Goal: Communication & Community: Answer question/provide support

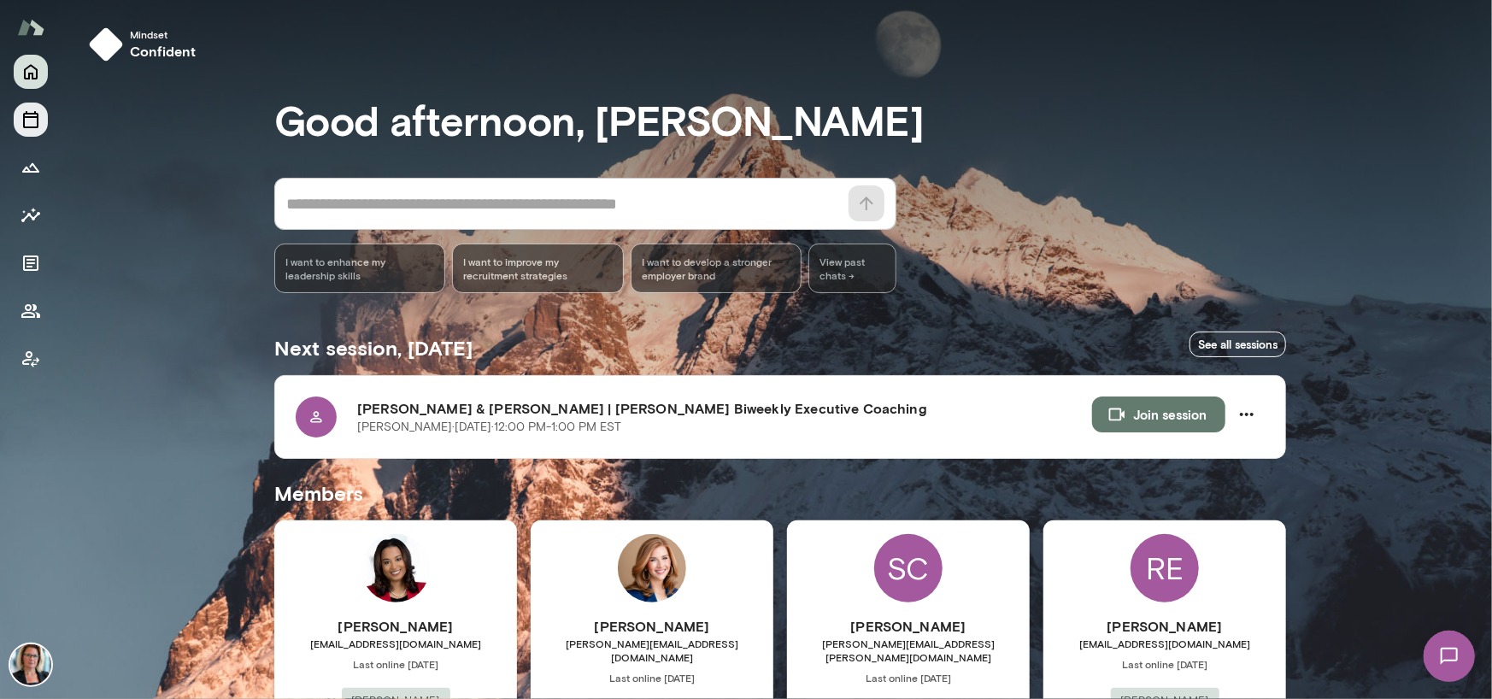
click at [36, 113] on icon "Sessions" at bounding box center [30, 119] width 15 height 17
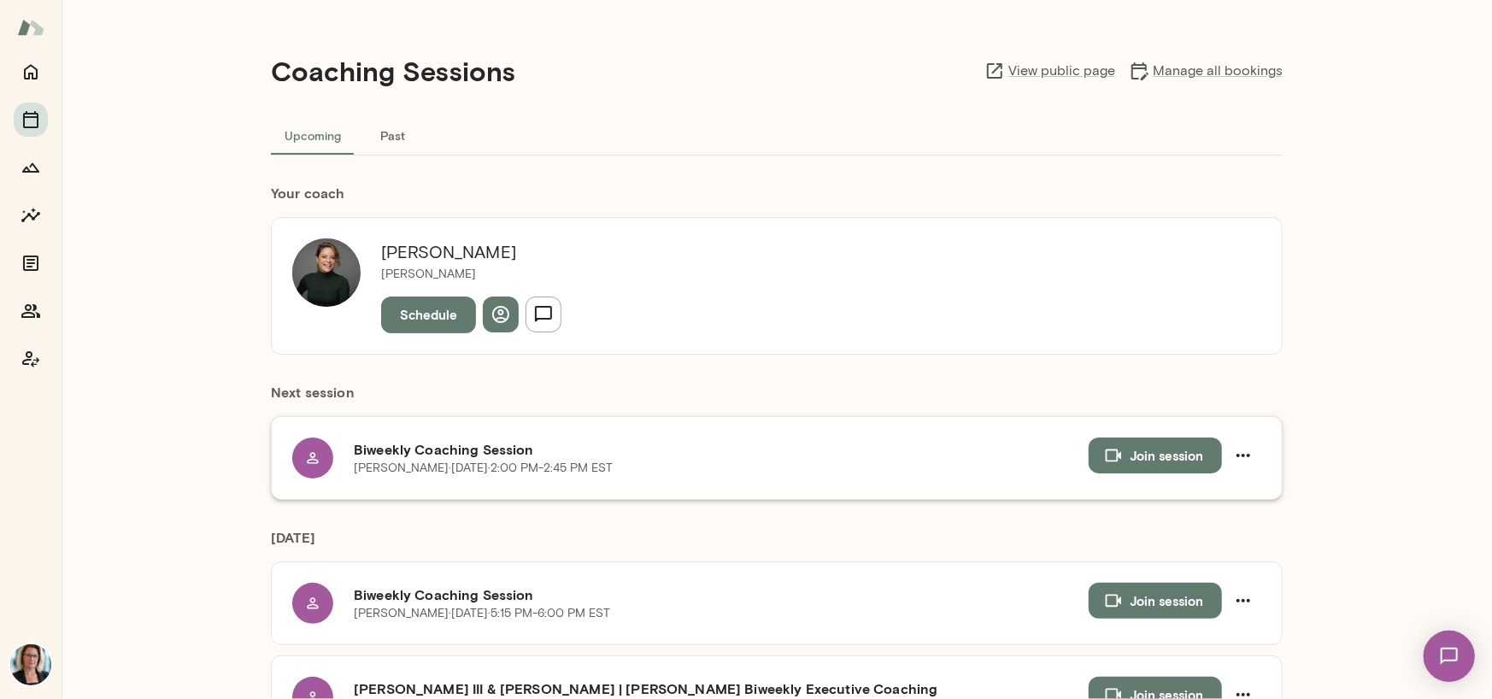
click at [1136, 456] on button "Join session" at bounding box center [1154, 455] width 133 height 36
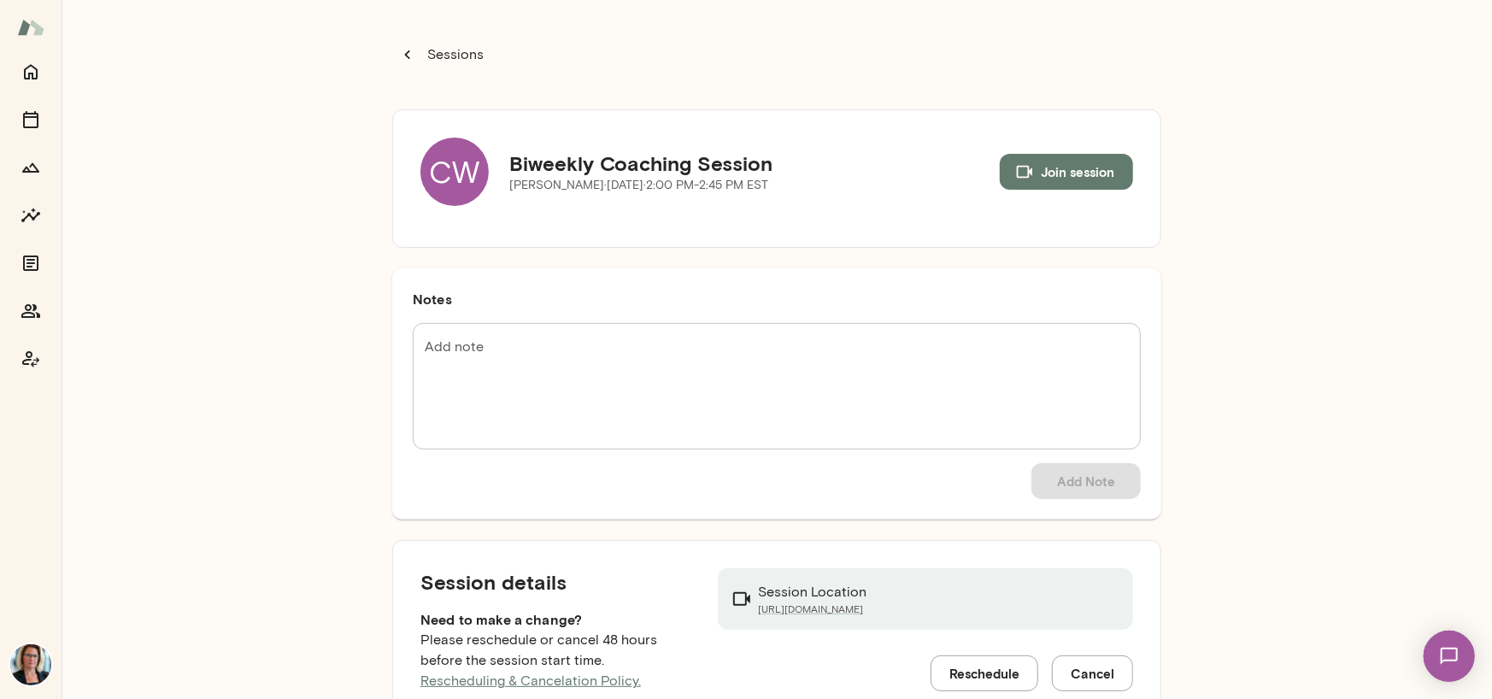
click at [452, 173] on div "CW" at bounding box center [454, 172] width 68 height 68
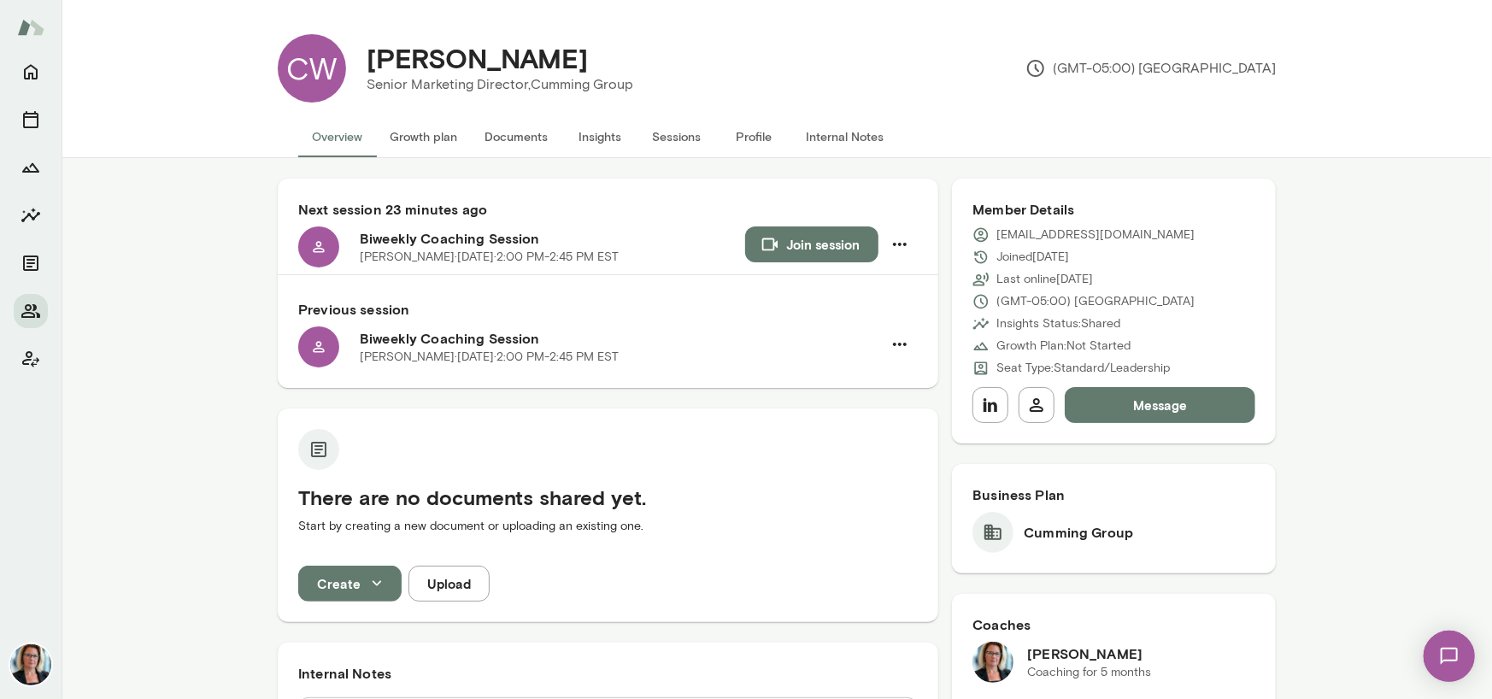
click at [599, 136] on button "Insights" at bounding box center [599, 136] width 77 height 41
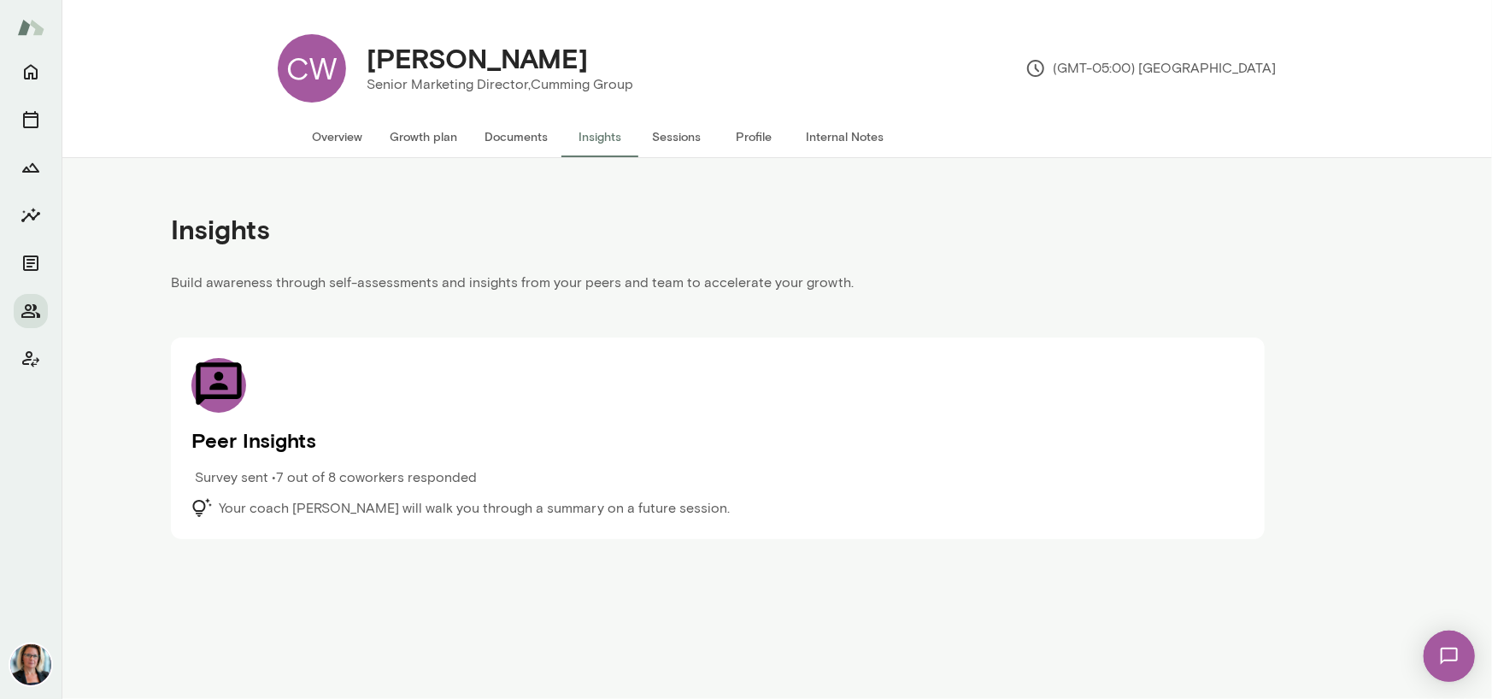
click at [230, 377] on icon at bounding box center [218, 384] width 45 height 43
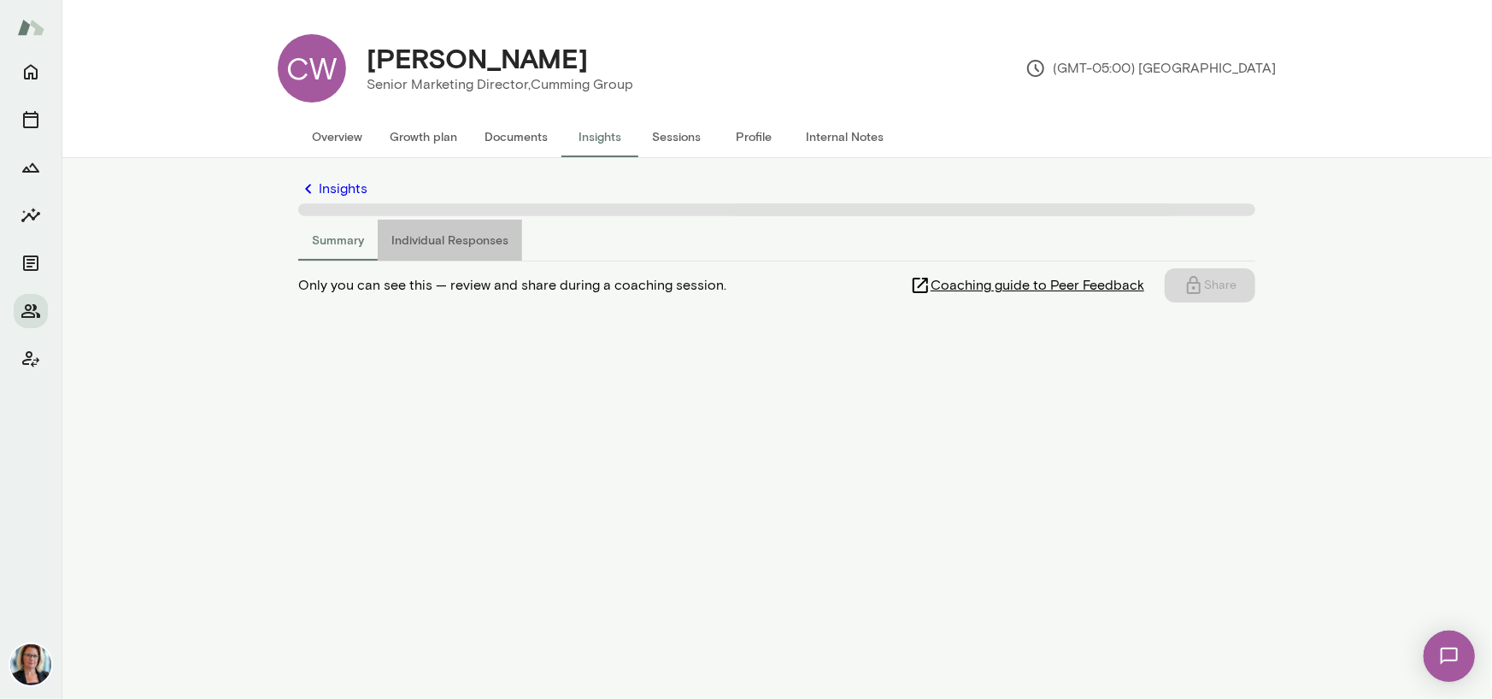
click at [459, 237] on button "Individual Responses" at bounding box center [450, 240] width 144 height 41
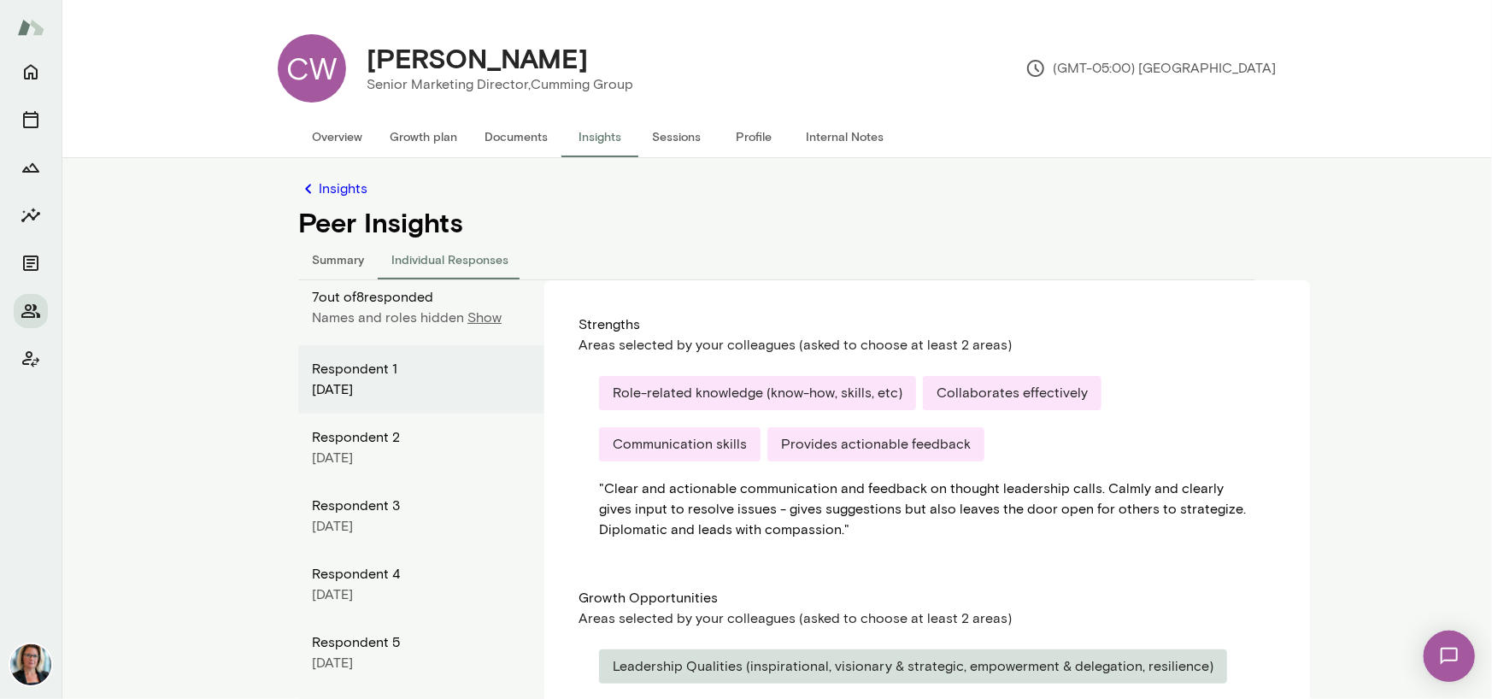
click at [472, 316] on p "Show" at bounding box center [484, 318] width 34 height 21
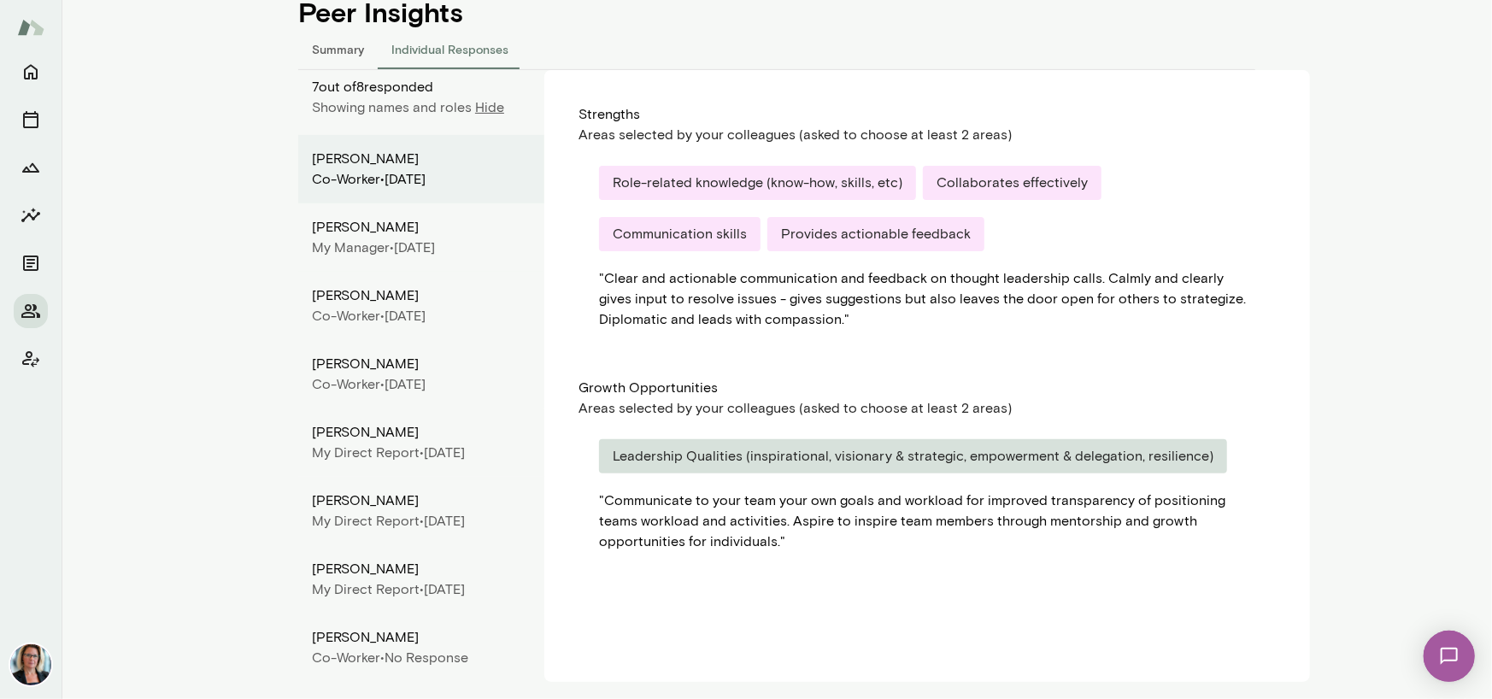
scroll to position [214, 0]
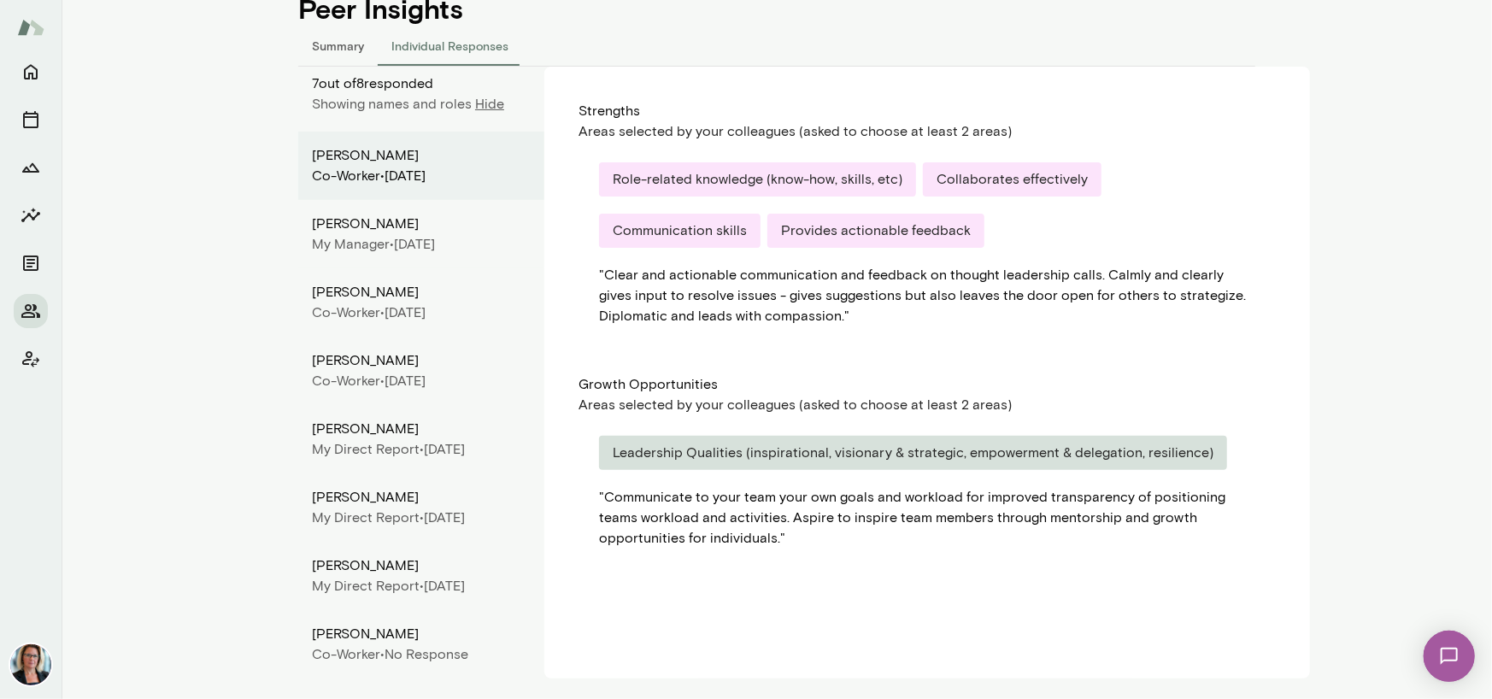
click at [375, 507] on div "My Direct Report •" at bounding box center [368, 517] width 112 height 21
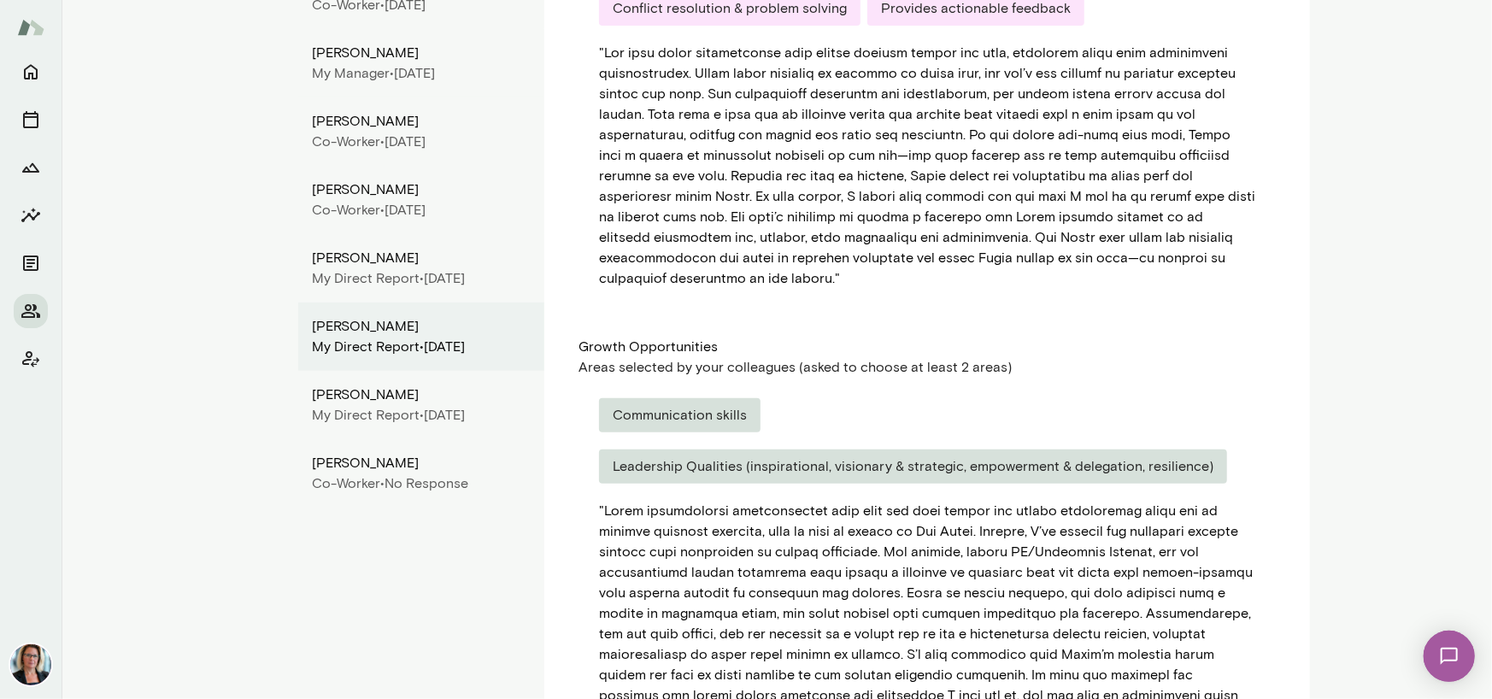
scroll to position [470, 0]
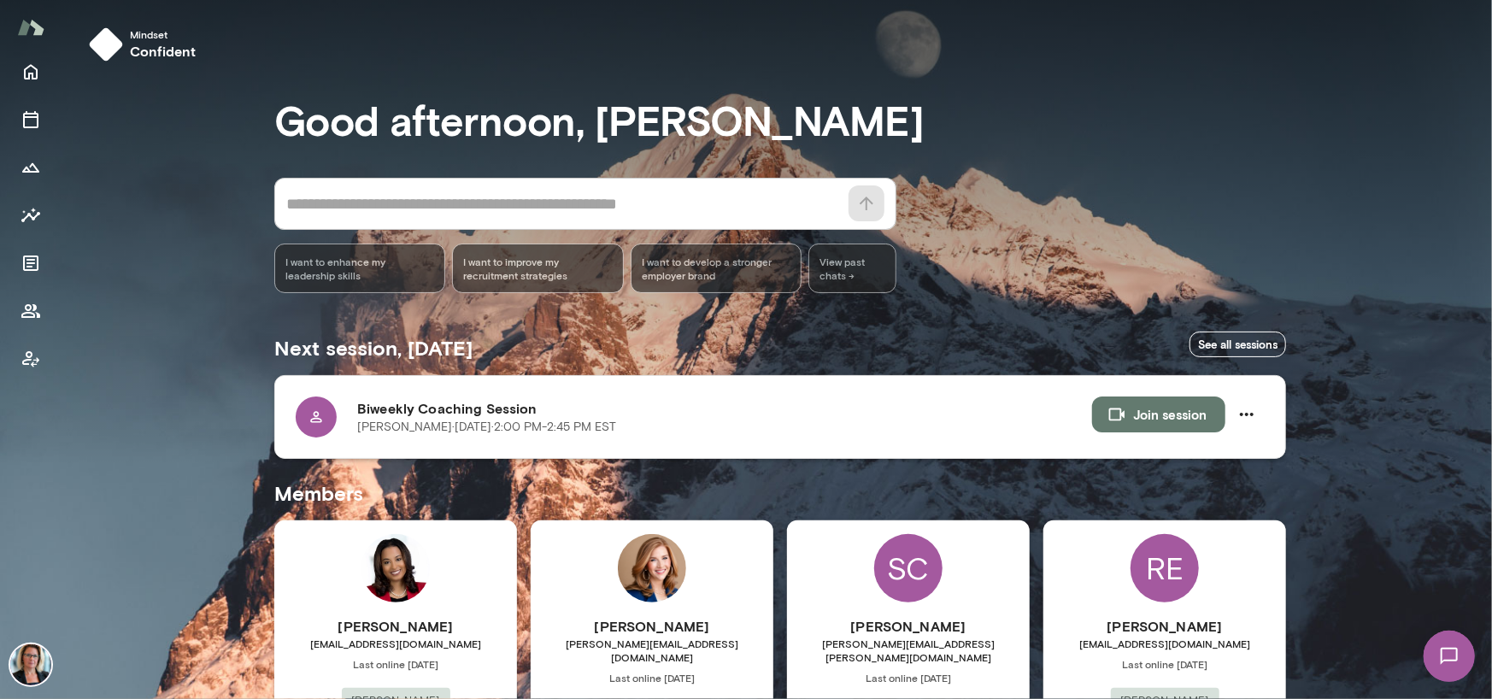
click at [310, 409] on icon at bounding box center [316, 416] width 17 height 17
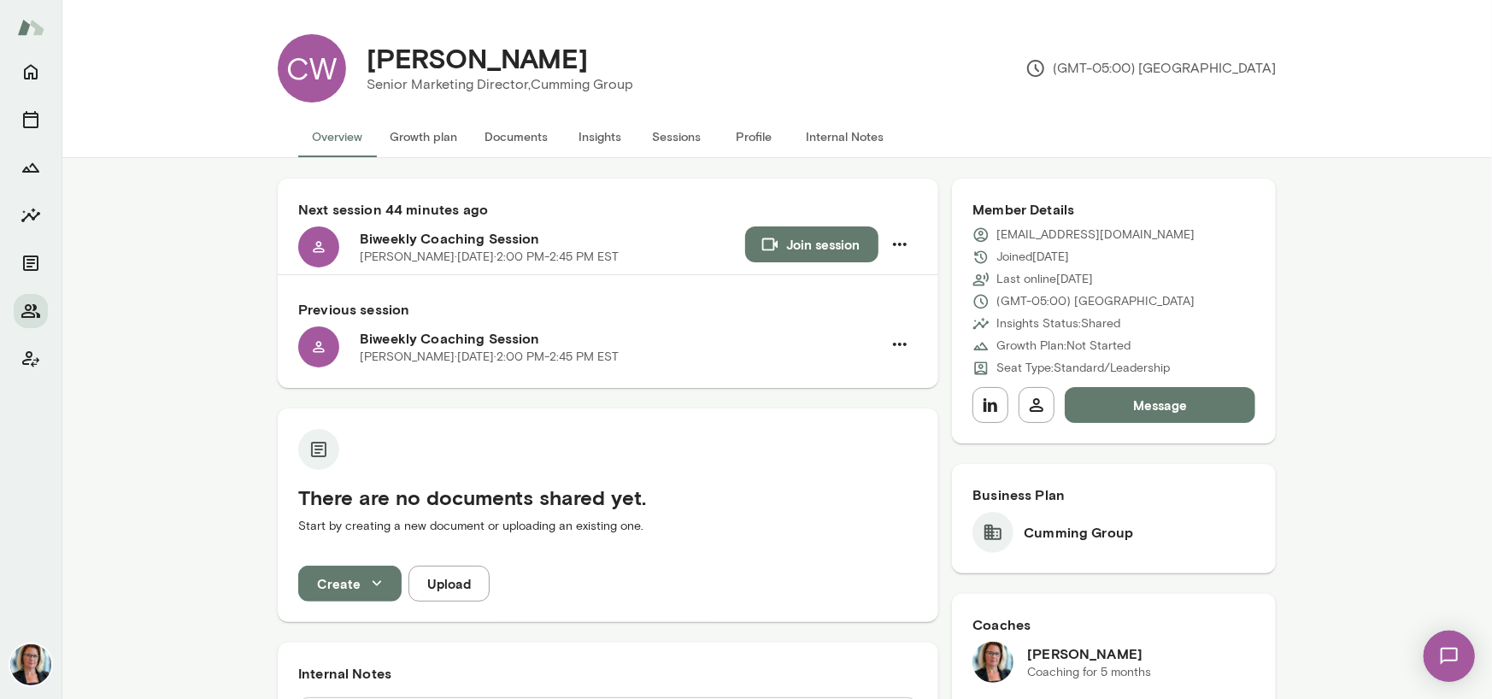
click at [658, 139] on button "Sessions" at bounding box center [676, 136] width 77 height 41
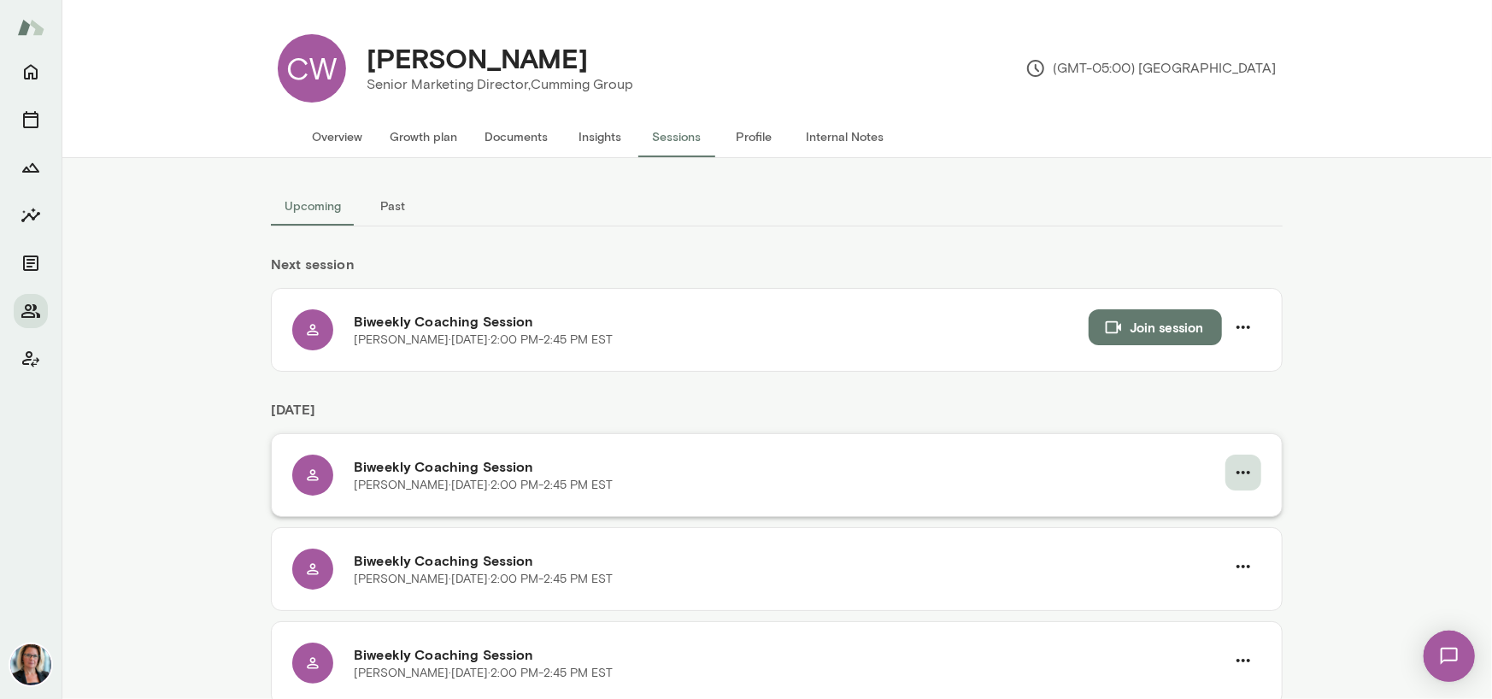
click at [1238, 474] on icon "button" at bounding box center [1243, 472] width 21 height 21
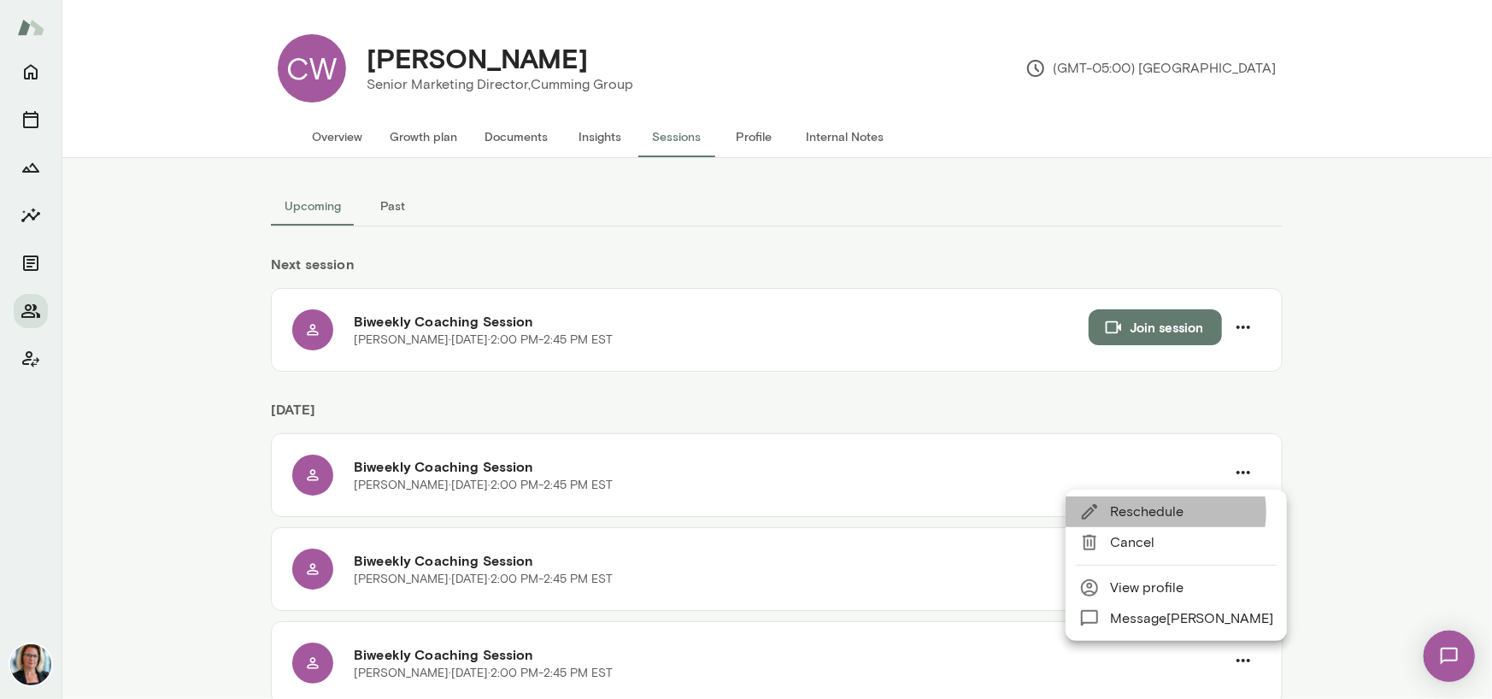
click at [1164, 512] on span "Reschedule" at bounding box center [1191, 511] width 163 height 21
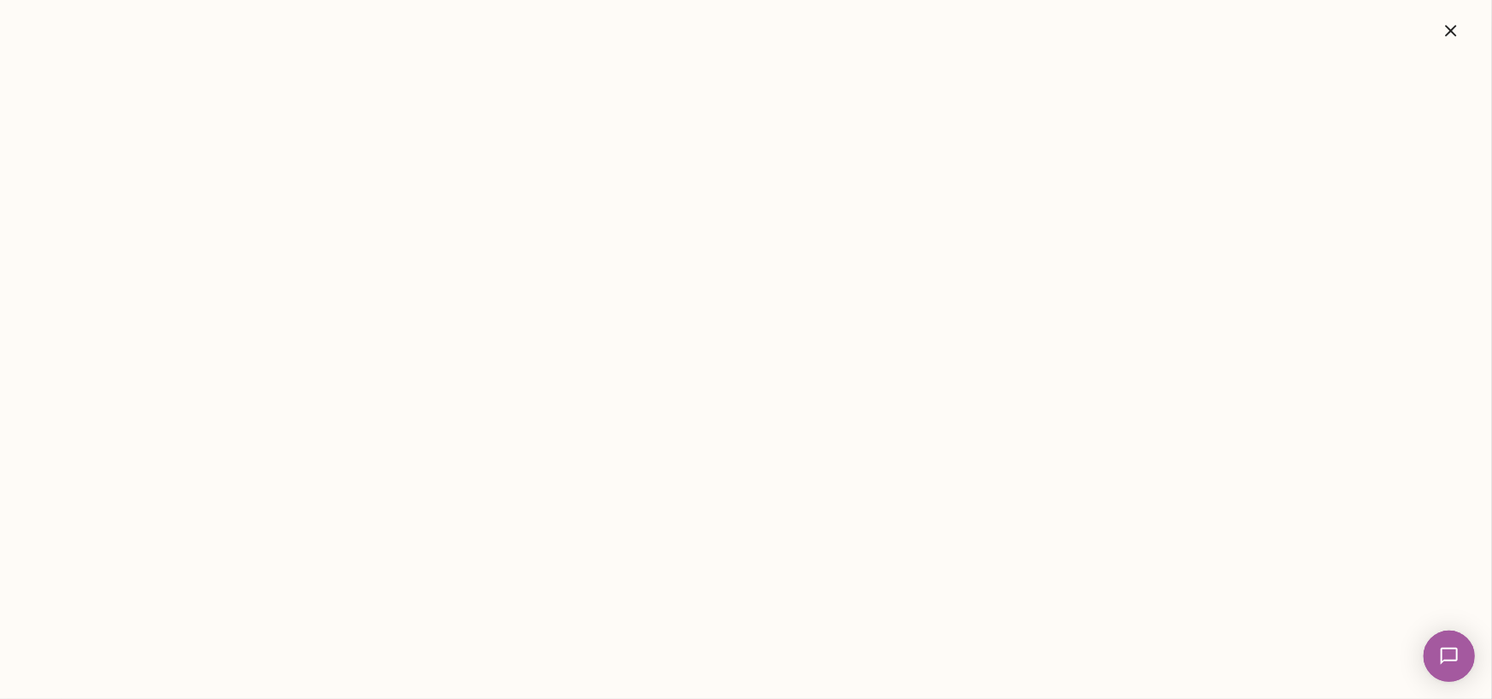
click at [1448, 34] on icon "button" at bounding box center [1450, 31] width 21 height 21
